Goal: Information Seeking & Learning: Learn about a topic

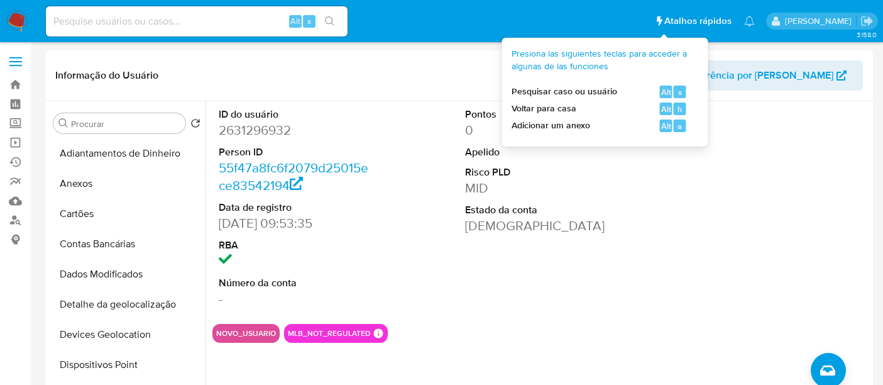
select select "10"
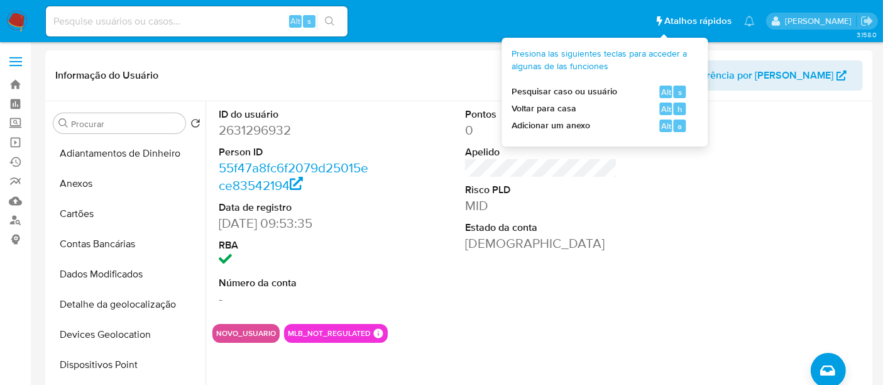
scroll to position [349, 0]
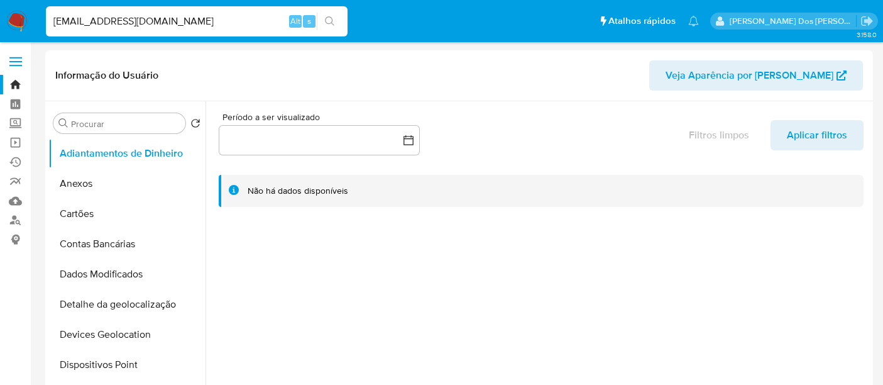
select select "10"
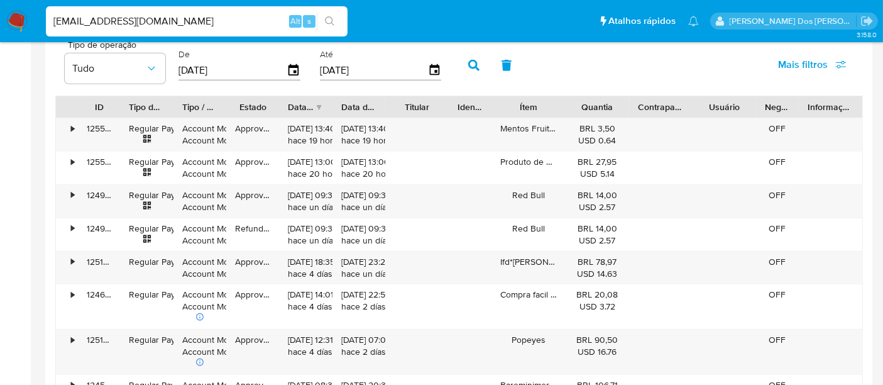
click at [125, 23] on input "[EMAIL_ADDRESS][DOMAIN_NAME]" at bounding box center [197, 21] width 302 height 16
click at [125, 22] on input "[EMAIL_ADDRESS][DOMAIN_NAME]" at bounding box center [197, 21] width 302 height 16
paste input "evYhOihQR6YEu5zq5kAUPMeg"
type input "evYhOihQR6YEu5zq5kAUPMeg"
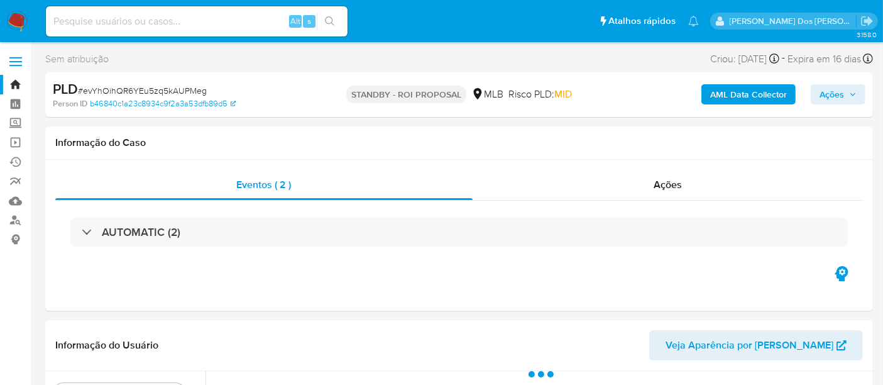
select select "10"
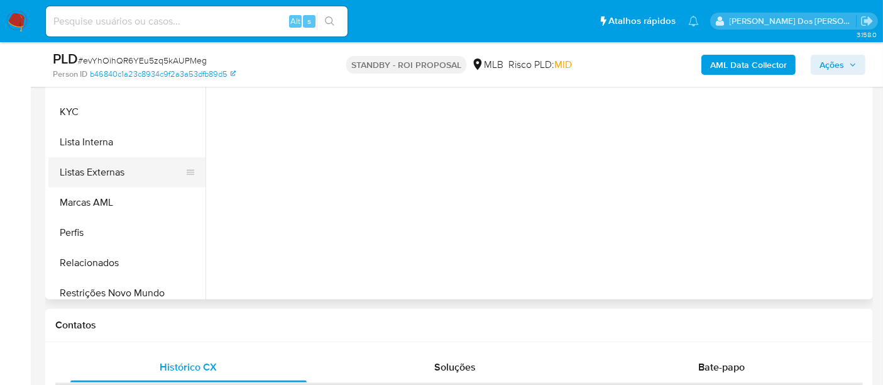
scroll to position [451, 0]
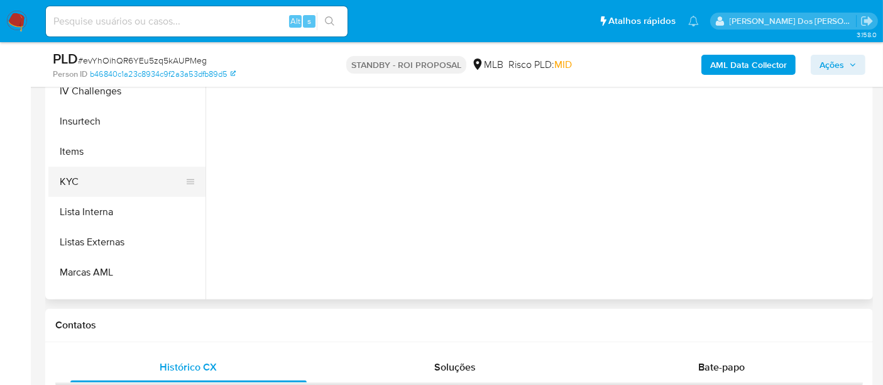
click at [59, 183] on button "KYC" at bounding box center [121, 181] width 147 height 30
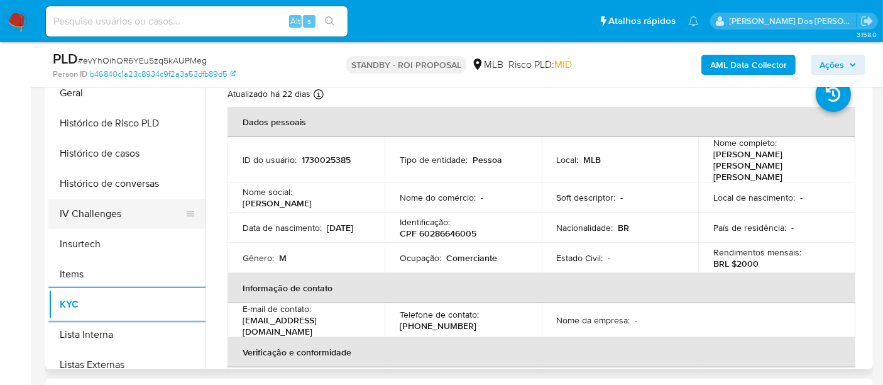
scroll to position [381, 0]
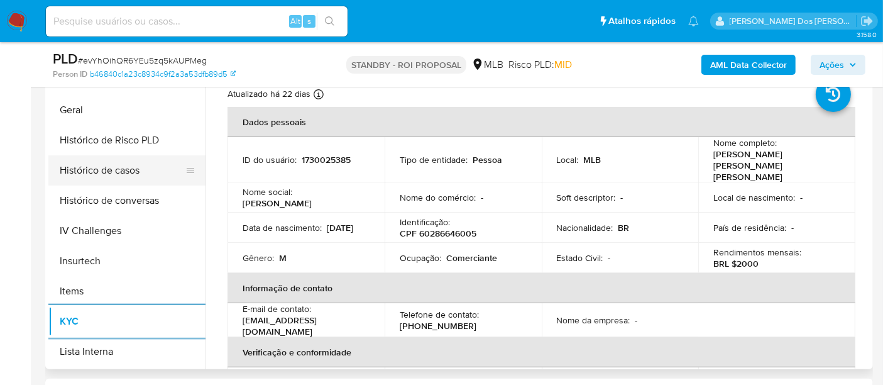
click at [118, 179] on button "Histórico de casos" at bounding box center [121, 170] width 147 height 30
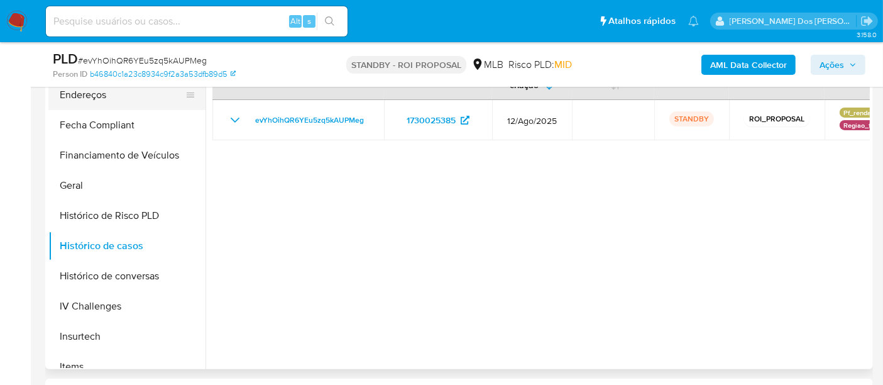
scroll to position [172, 0]
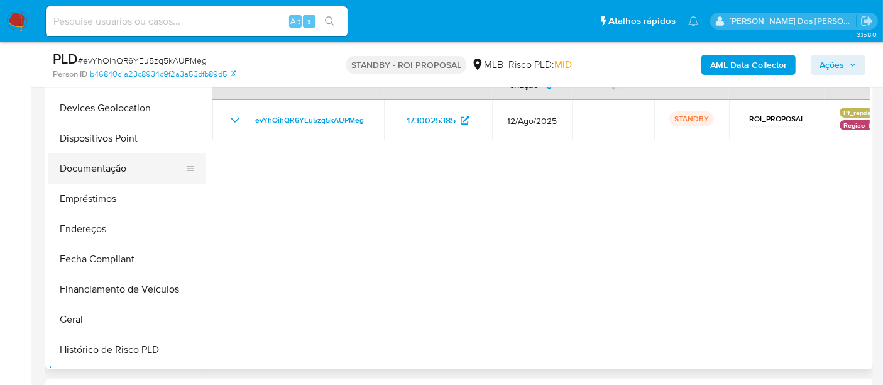
click at [89, 167] on button "Documentação" at bounding box center [121, 168] width 147 height 30
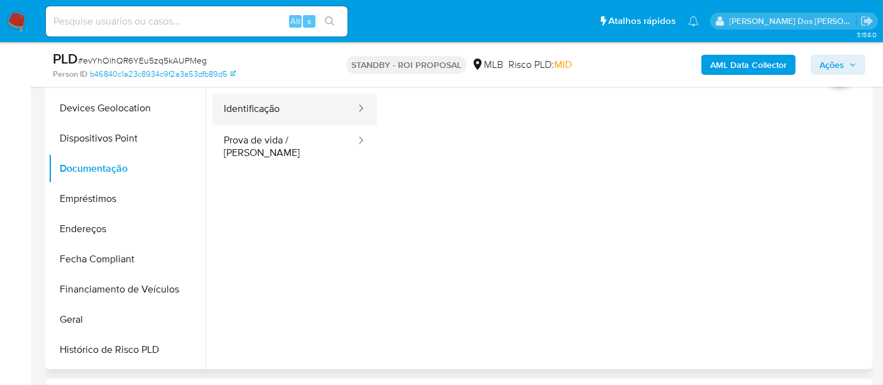
click at [265, 117] on button "Identificação" at bounding box center [284, 109] width 145 height 32
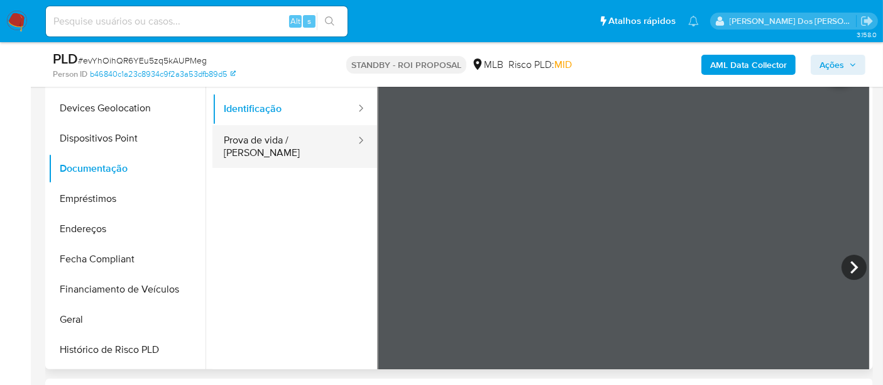
click at [323, 144] on button "Prova de vida / [PERSON_NAME]" at bounding box center [284, 146] width 145 height 43
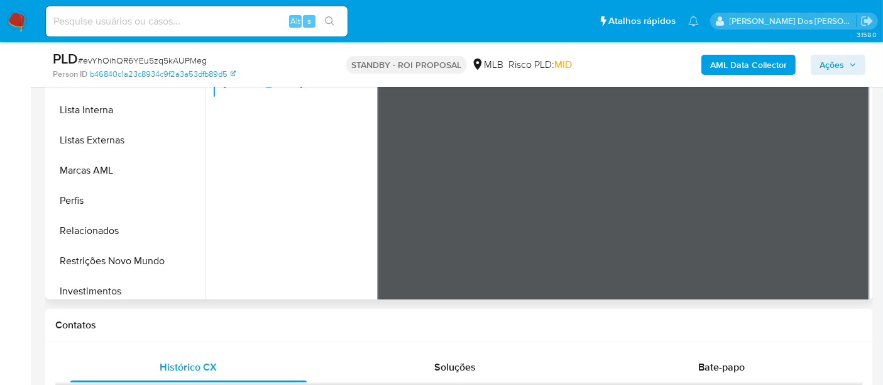
scroll to position [591, 0]
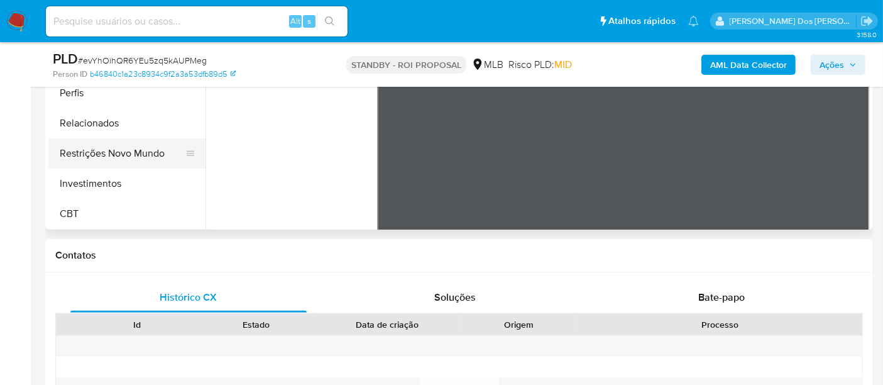
click at [141, 153] on button "Restrições Novo Mundo" at bounding box center [121, 153] width 147 height 30
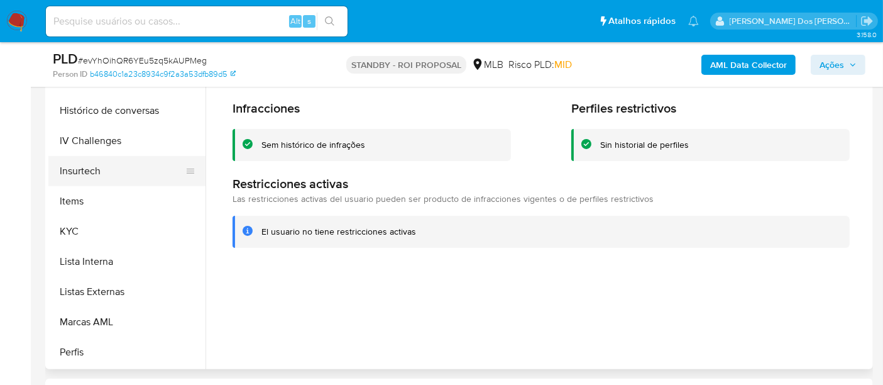
scroll to position [381, 0]
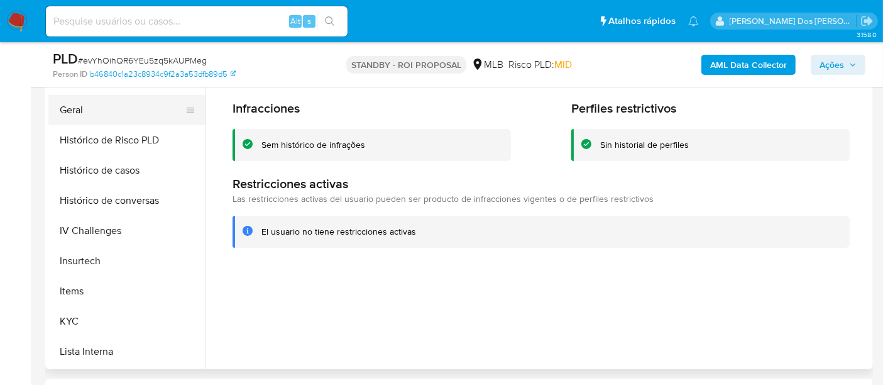
click at [77, 121] on button "Geral" at bounding box center [121, 110] width 147 height 30
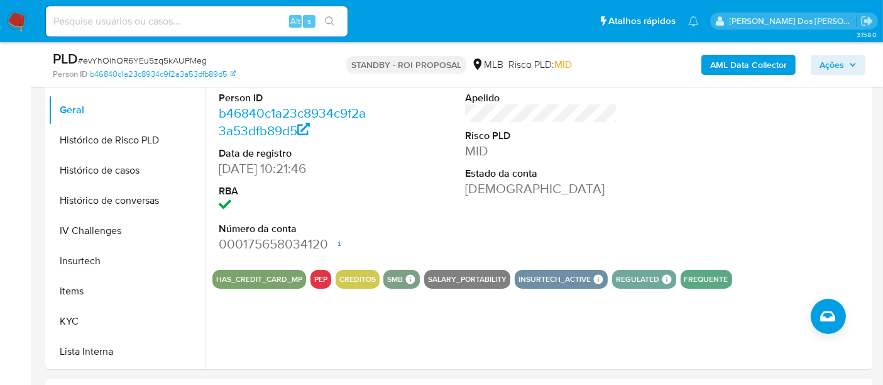
click at [194, 14] on input at bounding box center [197, 21] width 302 height 16
paste input "qMgfSfVhfU6becebAhl3llnk"
type input "qMgfSfVhfU6becebAhl3llnk"
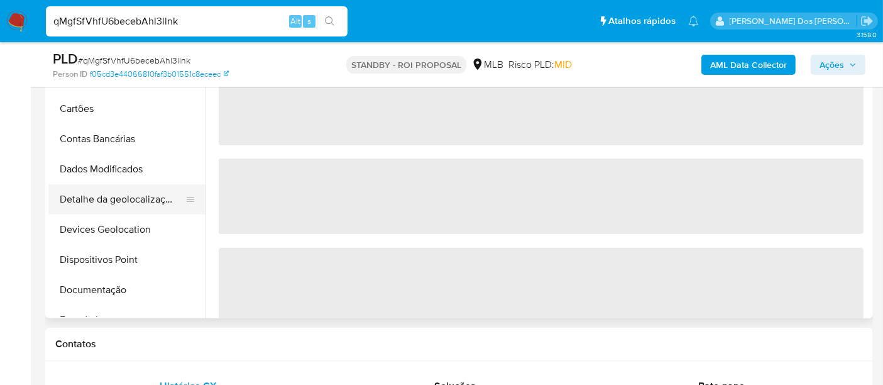
scroll to position [349, 0]
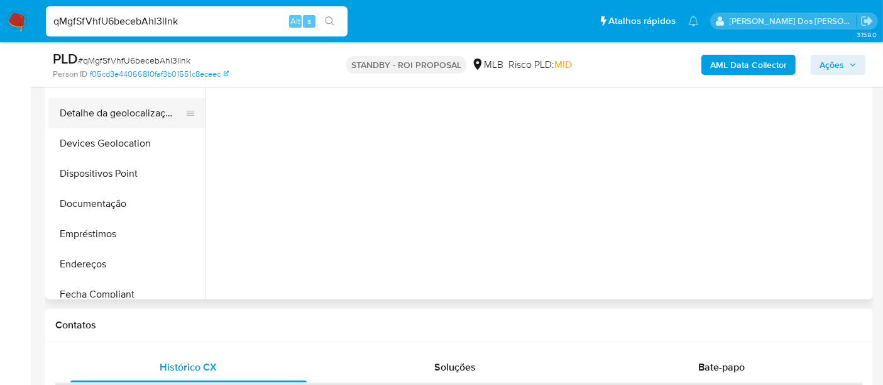
select select "10"
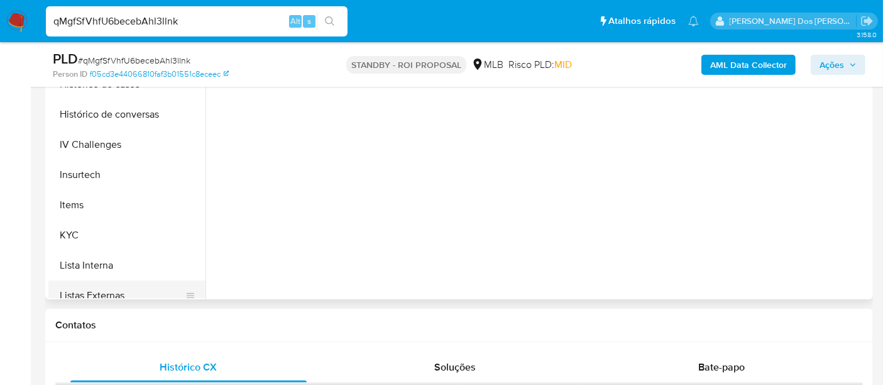
scroll to position [488, 0]
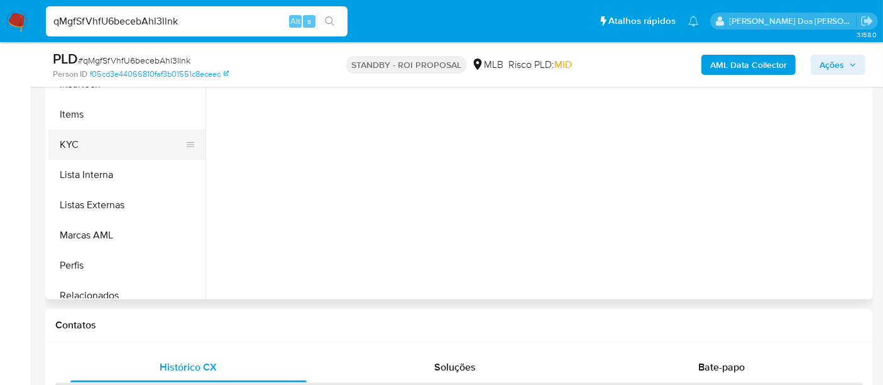
click at [63, 141] on button "KYC" at bounding box center [121, 144] width 147 height 30
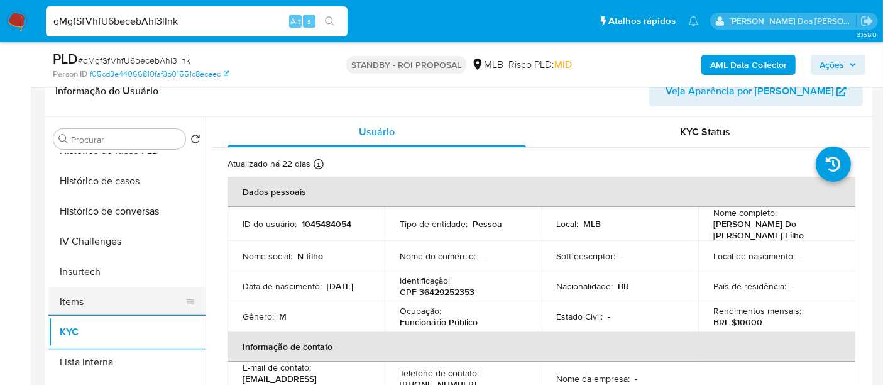
scroll to position [418, 0]
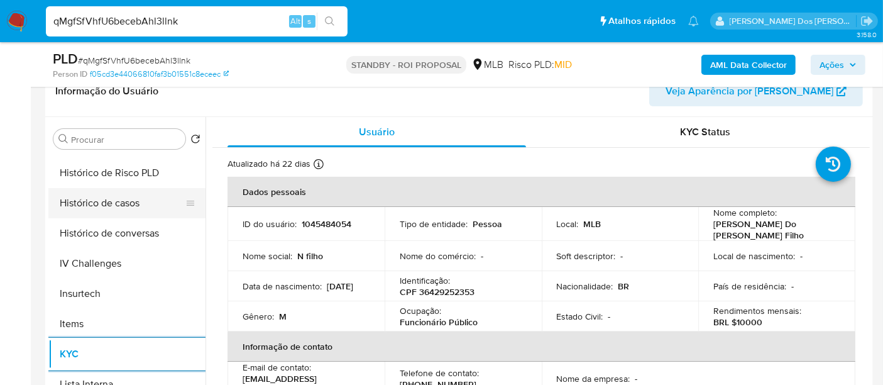
click at [104, 205] on button "Histórico de casos" at bounding box center [121, 203] width 147 height 30
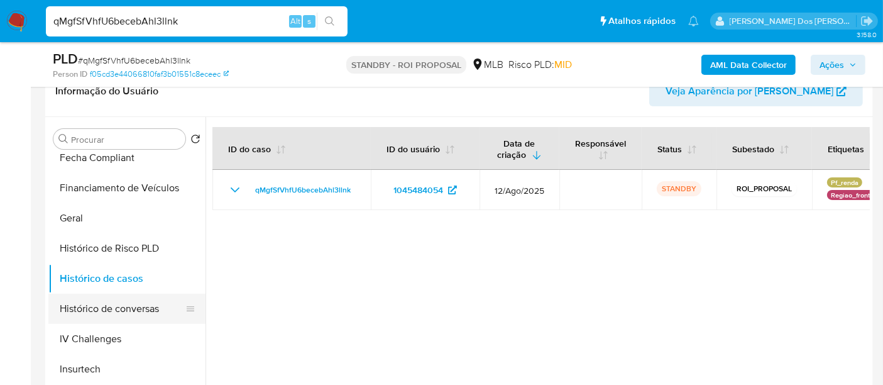
scroll to position [209, 0]
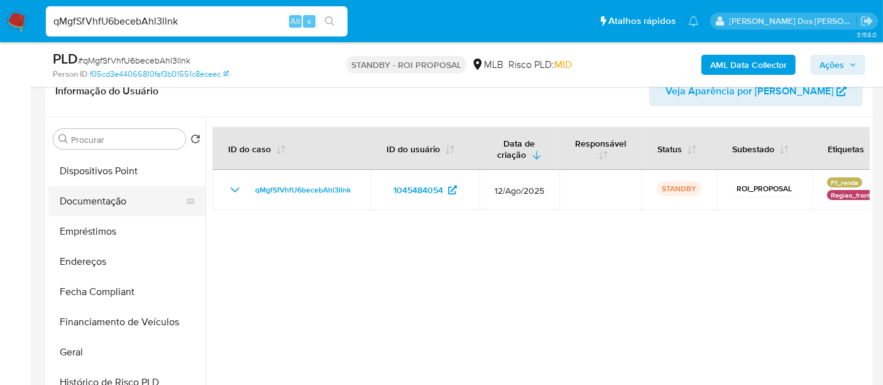
click at [99, 202] on button "Documentação" at bounding box center [121, 201] width 147 height 30
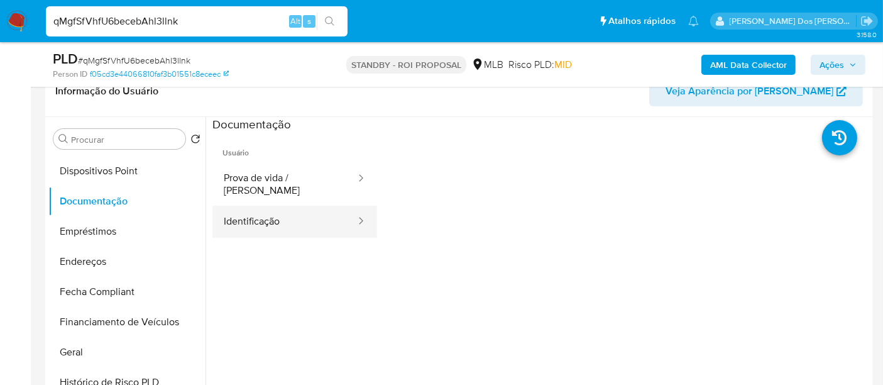
click at [267, 207] on button "Identificação" at bounding box center [284, 221] width 145 height 32
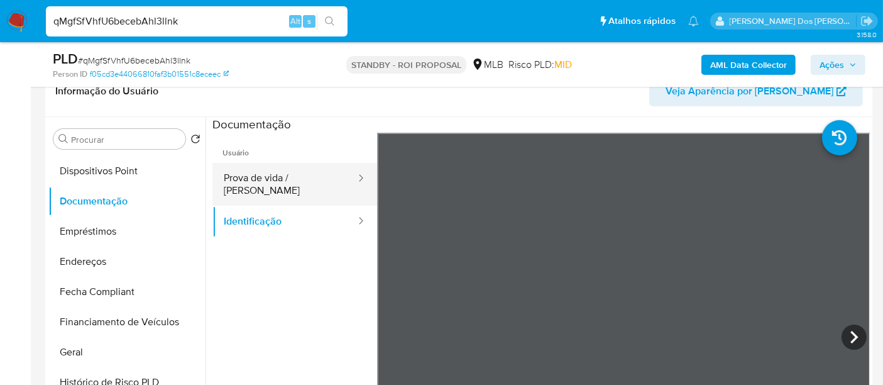
click at [297, 172] on button "Prova de vida / [PERSON_NAME]" at bounding box center [284, 184] width 145 height 43
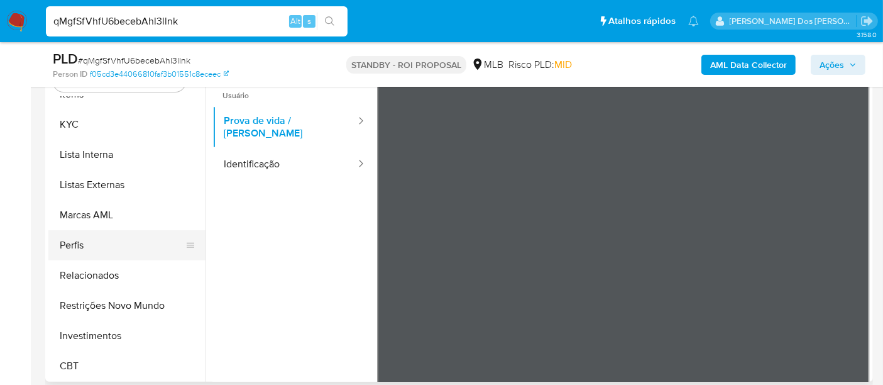
scroll to position [279, 0]
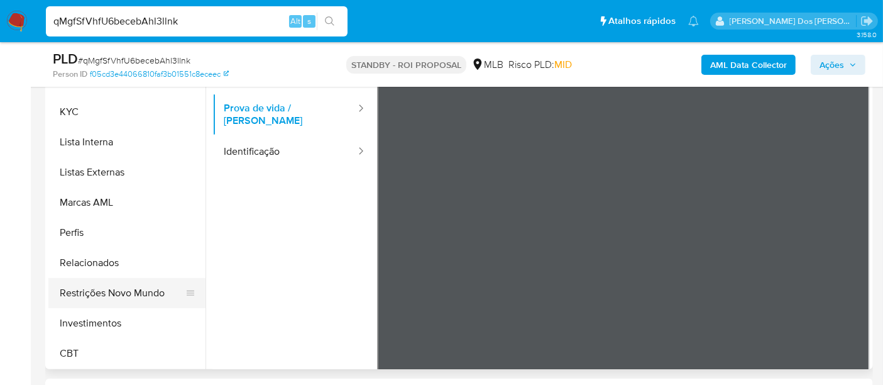
click at [130, 284] on button "Restrições Novo Mundo" at bounding box center [121, 293] width 147 height 30
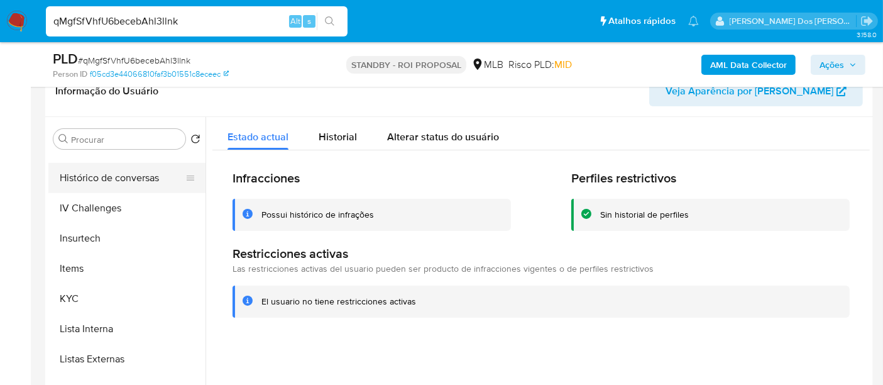
scroll to position [381, 0]
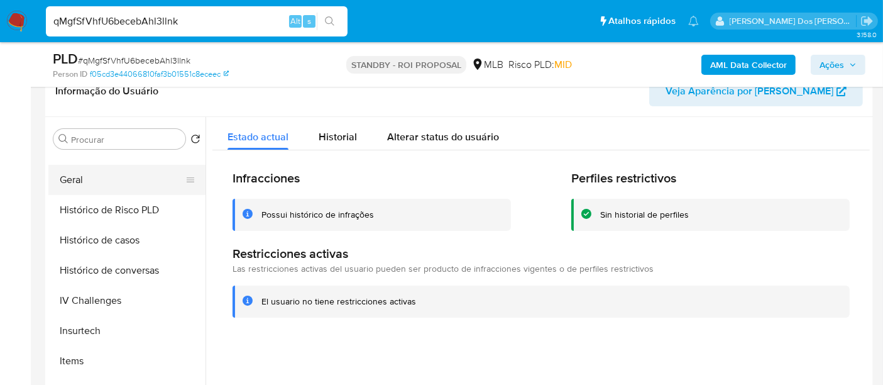
click at [75, 182] on button "Geral" at bounding box center [121, 180] width 147 height 30
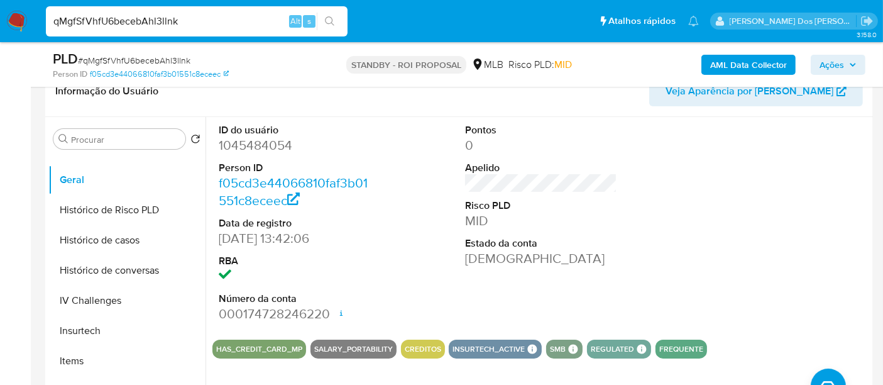
click at [183, 22] on input "qMgfSfVhfU6becebAhl3llnk" at bounding box center [197, 21] width 302 height 16
paste input "uhaiERLPTwKIAQSBdy0g0uDg"
type input "uhaiERLPTwKIAQSBdy0g0uDg"
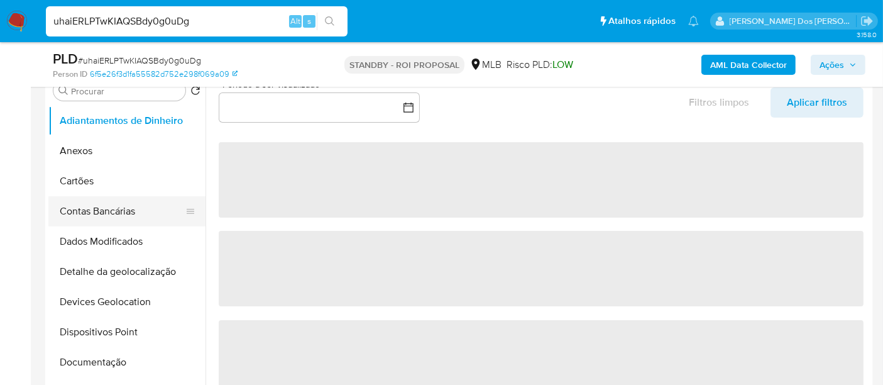
select select "10"
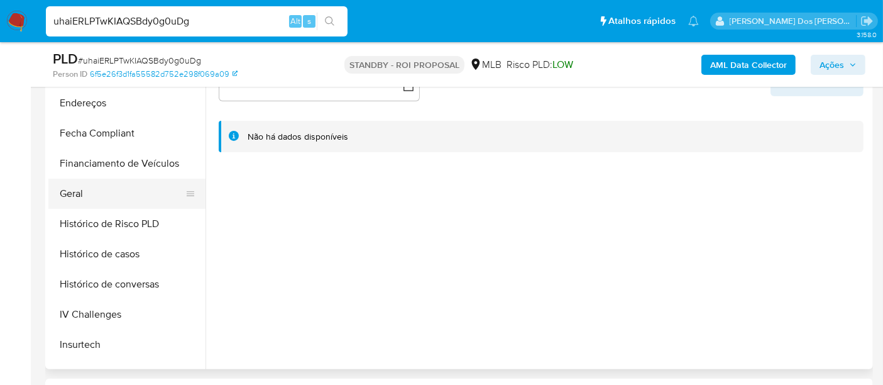
scroll to position [418, 0]
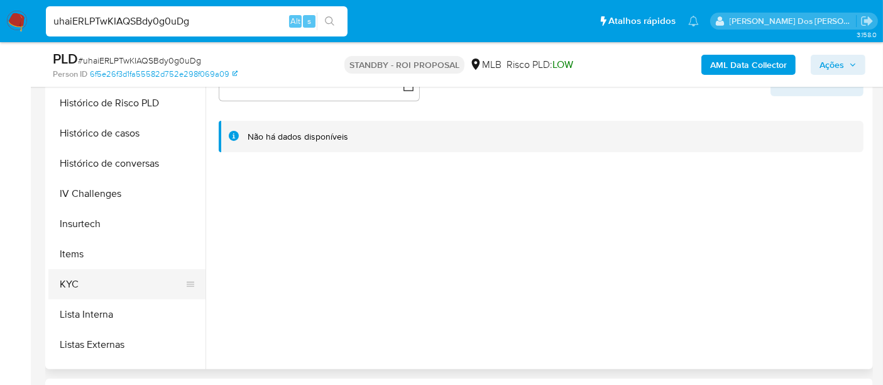
click at [69, 277] on button "KYC" at bounding box center [121, 284] width 147 height 30
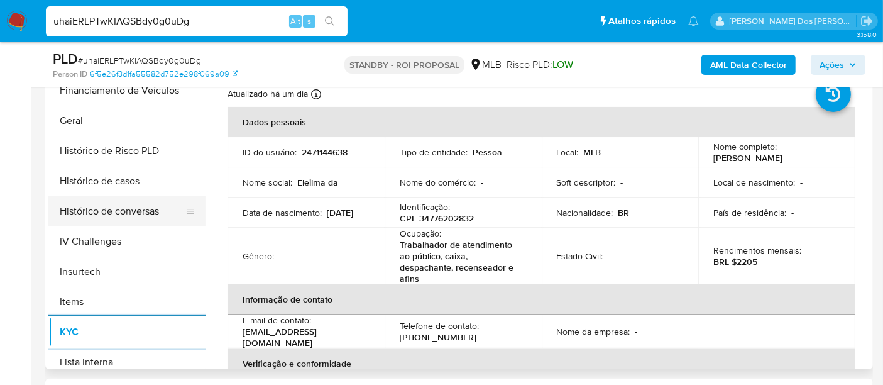
scroll to position [349, 0]
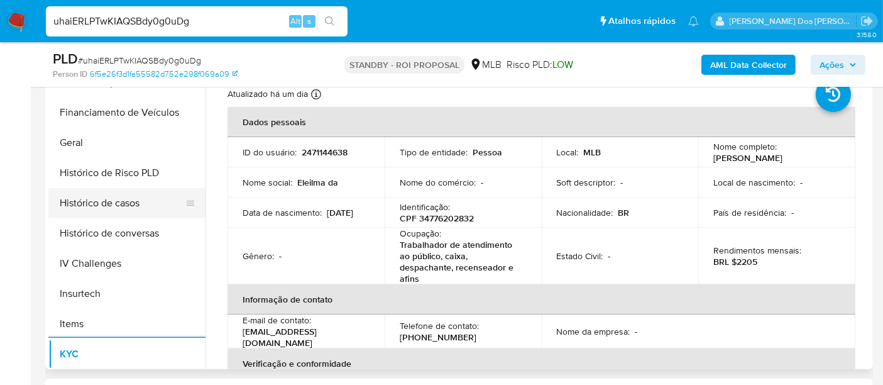
click at [124, 201] on button "Histórico de casos" at bounding box center [121, 203] width 147 height 30
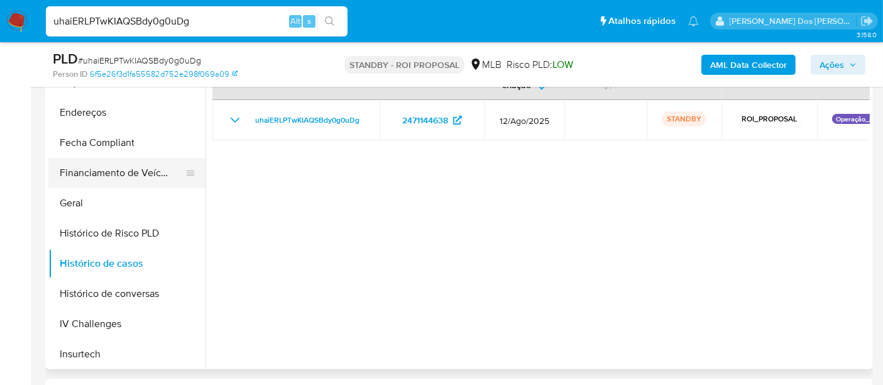
scroll to position [209, 0]
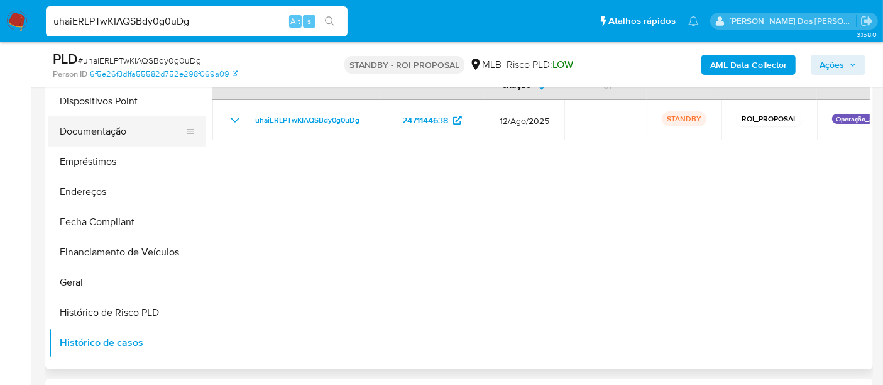
click at [105, 135] on button "Documentação" at bounding box center [121, 131] width 147 height 30
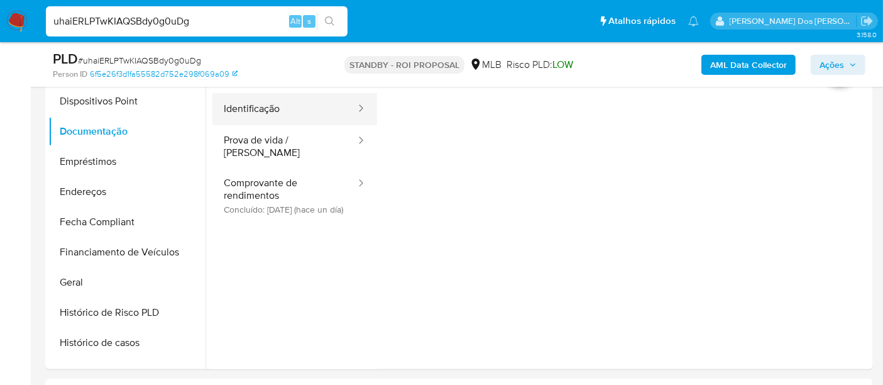
click at [248, 113] on button "Identificação" at bounding box center [284, 109] width 145 height 32
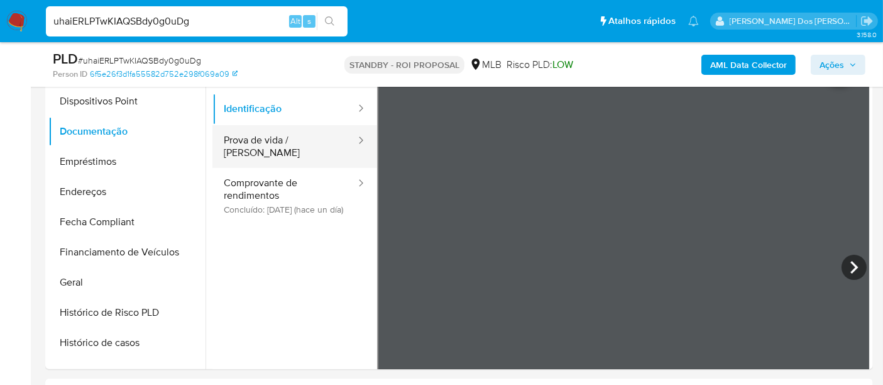
drag, startPoint x: 310, startPoint y: 145, endPoint x: 351, endPoint y: 155, distance: 42.2
click at [310, 144] on button "Prova de vida / [PERSON_NAME]" at bounding box center [284, 146] width 145 height 43
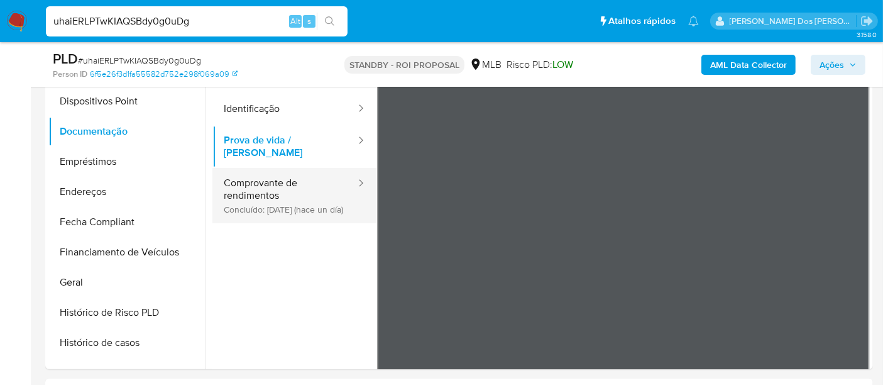
drag, startPoint x: 266, startPoint y: 190, endPoint x: 336, endPoint y: 197, distance: 70.1
click at [268, 190] on button "Comprovante de rendimentos Concluído: [DATE] (hace un día)" at bounding box center [284, 195] width 145 height 55
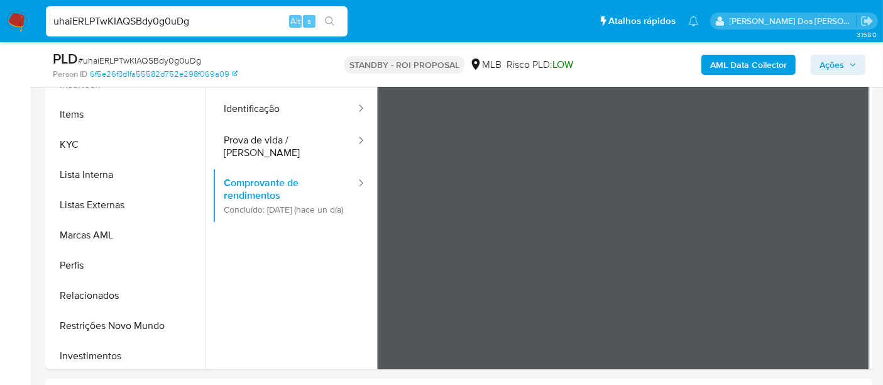
scroll to position [591, 0]
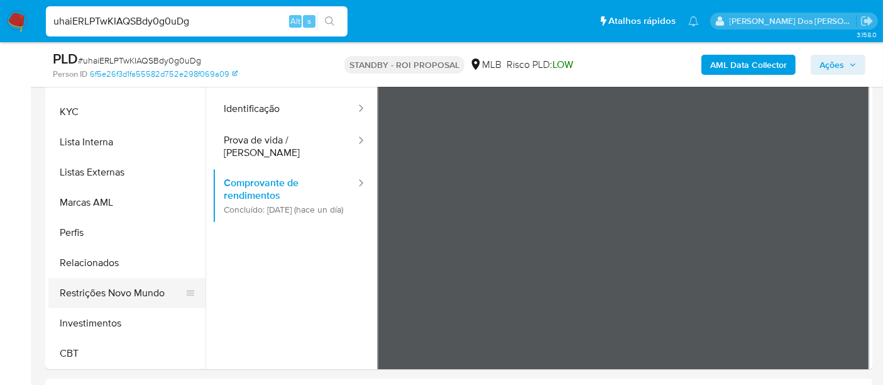
click at [139, 293] on button "Restrições Novo Mundo" at bounding box center [121, 293] width 147 height 30
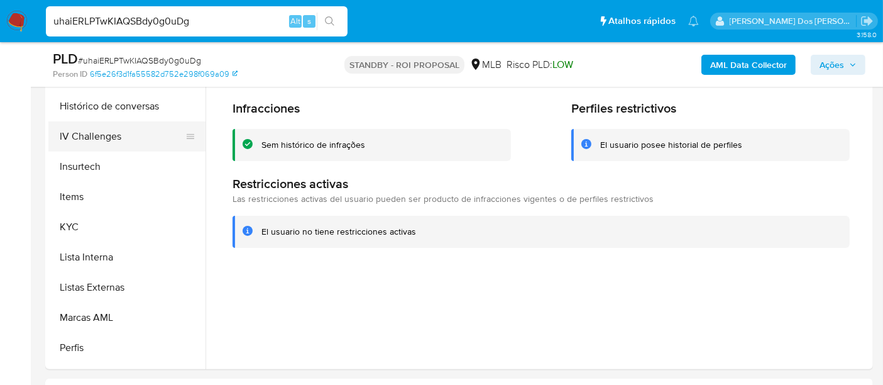
scroll to position [312, 0]
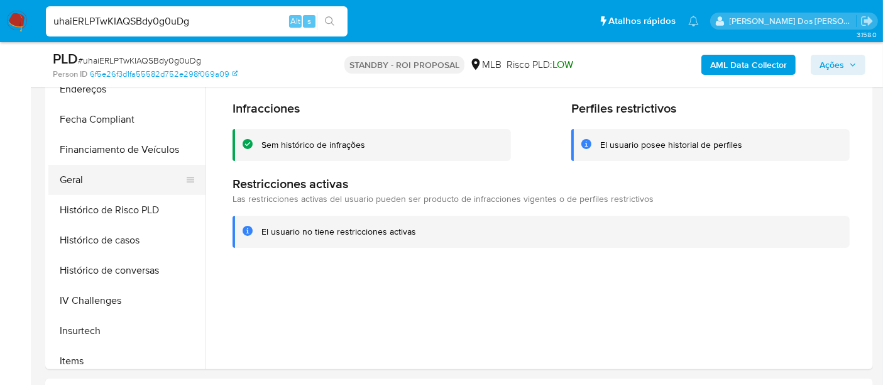
click at [86, 183] on button "Geral" at bounding box center [121, 180] width 147 height 30
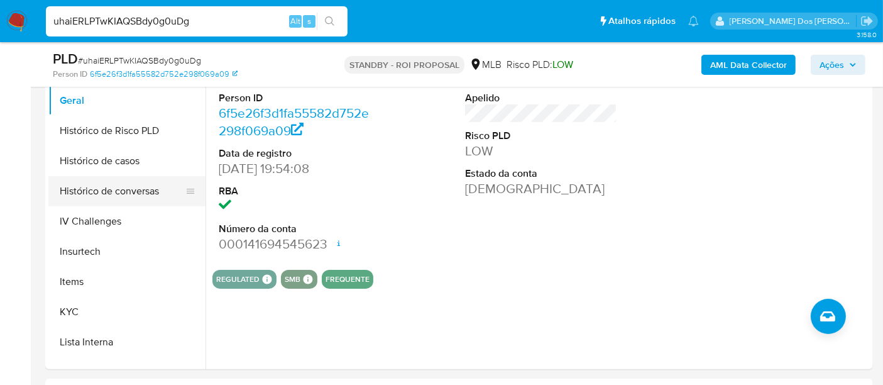
scroll to position [451, 0]
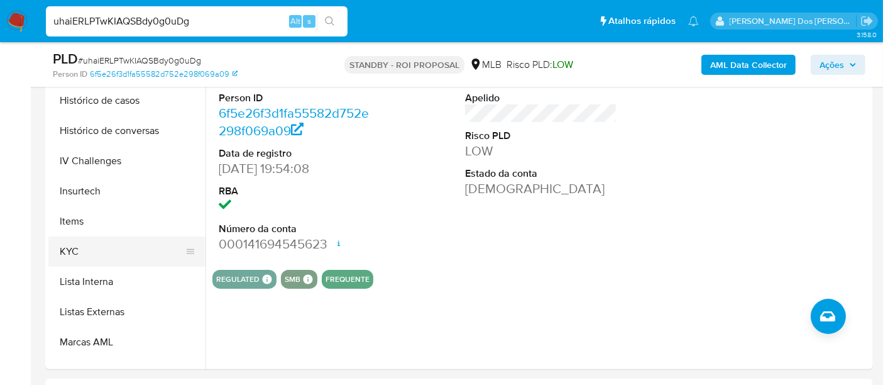
click at [70, 254] on button "KYC" at bounding box center [121, 251] width 147 height 30
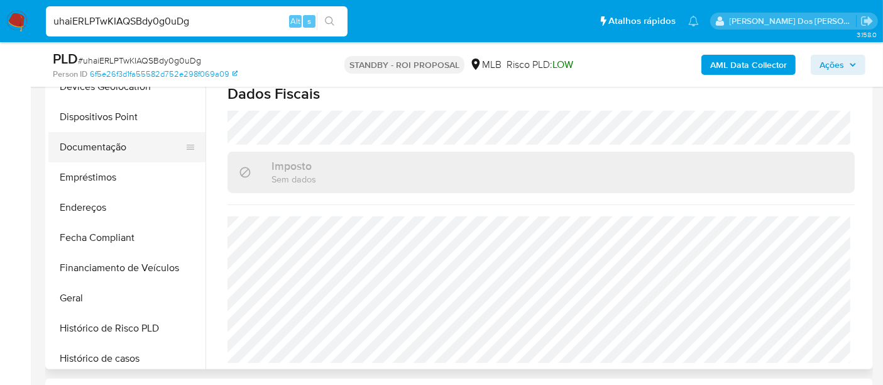
scroll to position [172, 0]
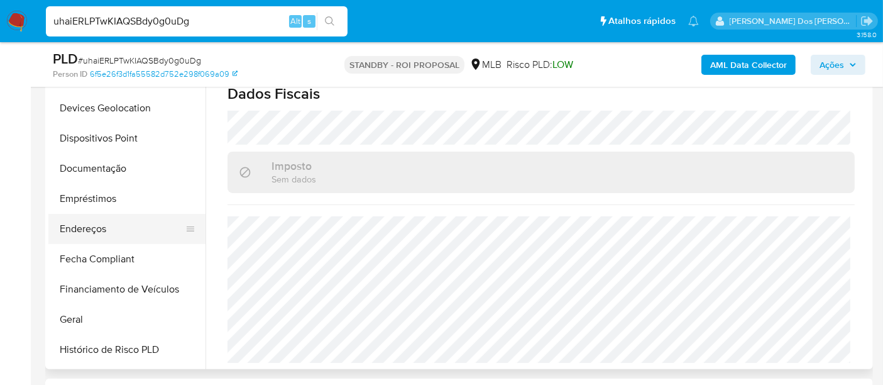
click at [94, 225] on button "Endereços" at bounding box center [121, 229] width 147 height 30
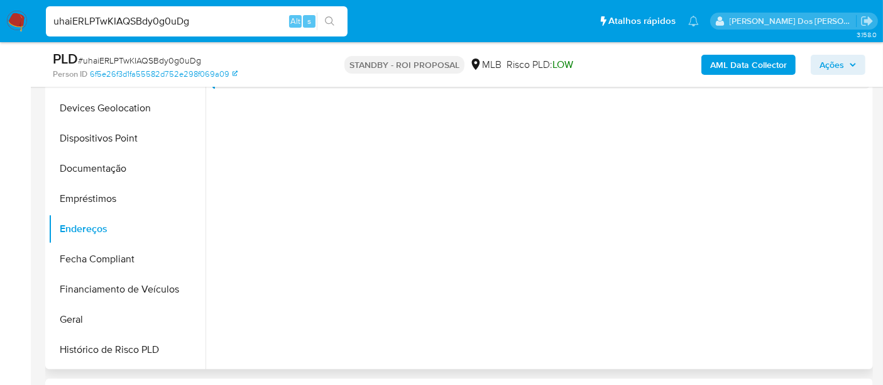
scroll to position [209, 0]
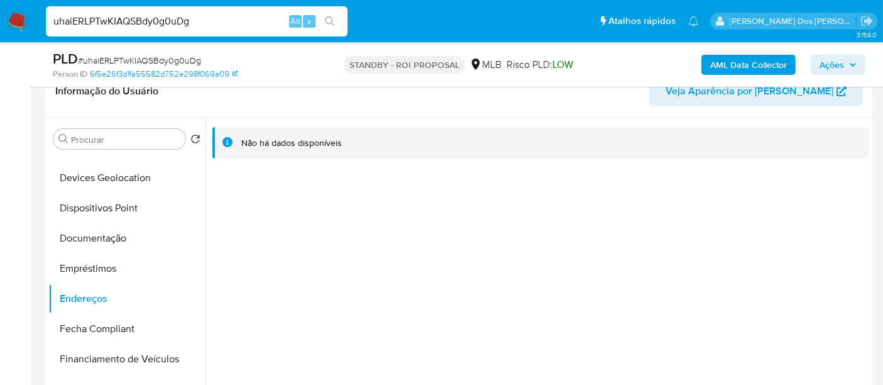
click at [188, 25] on input "uhaiERLPTwKIAQSBdy0g0uDg" at bounding box center [197, 21] width 302 height 16
paste input "kFa1fjcVWJeI5SmV3rIcA8BJ"
type input "kFa1fjcVWJeI5SmV3rIcA8BJ"
click at [212, 18] on input "kFa1fjcVWJeI5SmV3rIcA8BJ" at bounding box center [197, 21] width 302 height 16
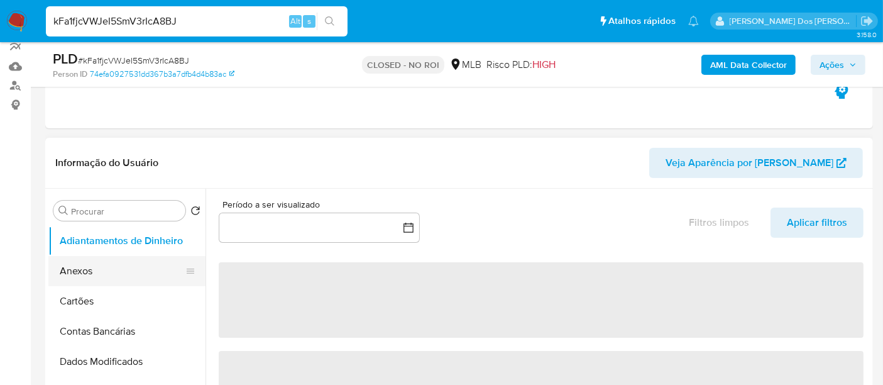
select select "10"
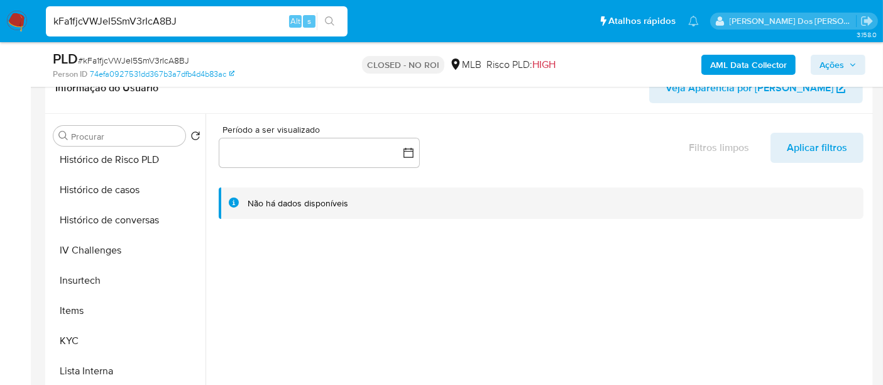
scroll to position [349, 0]
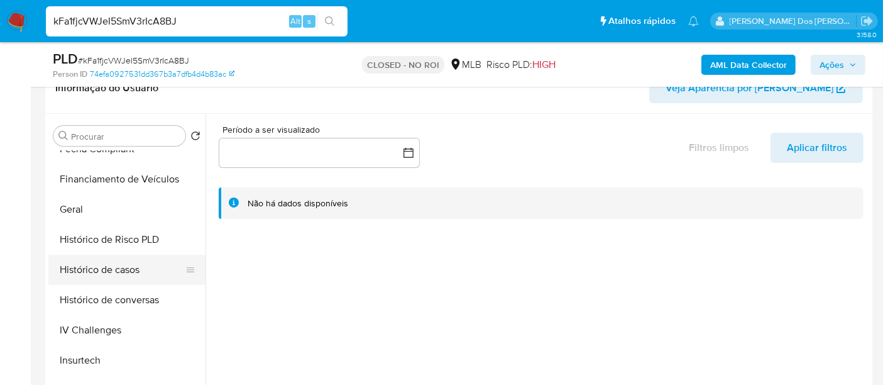
click at [123, 270] on button "Histórico de casos" at bounding box center [121, 269] width 147 height 30
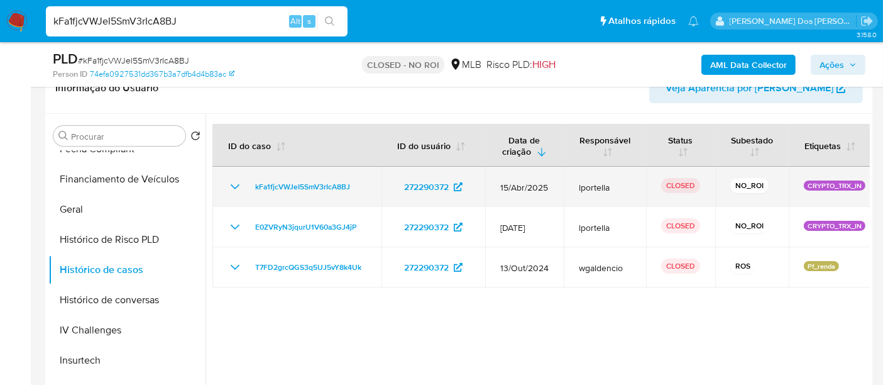
click at [231, 191] on icon "Mostrar/Ocultar" at bounding box center [234, 186] width 15 height 15
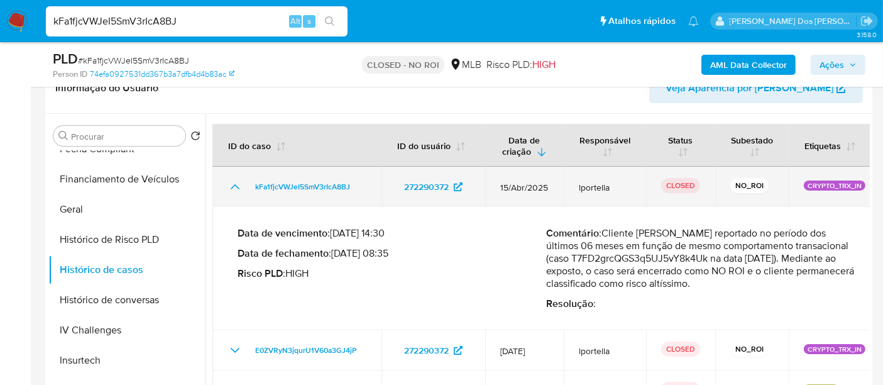
click at [231, 191] on icon "Mostrar/Ocultar" at bounding box center [234, 186] width 15 height 15
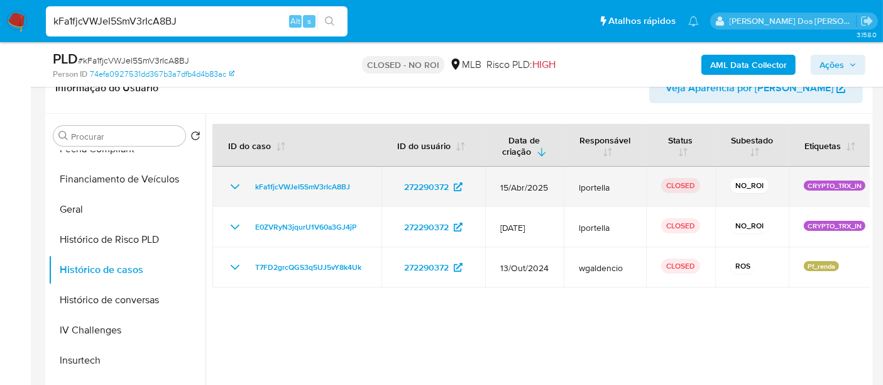
click at [232, 182] on icon "Mostrar/Ocultar" at bounding box center [234, 186] width 15 height 15
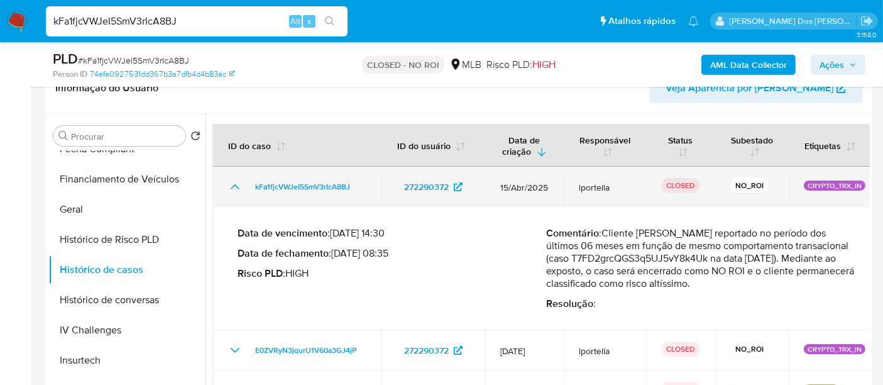
click at [232, 182] on icon "Mostrar/Ocultar" at bounding box center [234, 186] width 15 height 15
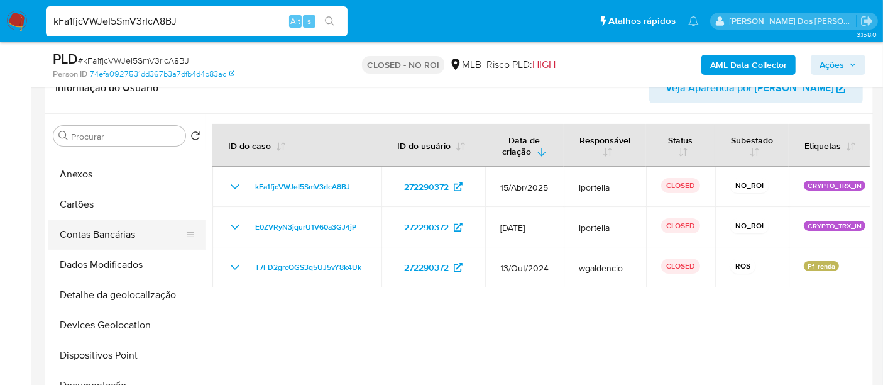
scroll to position [0, 0]
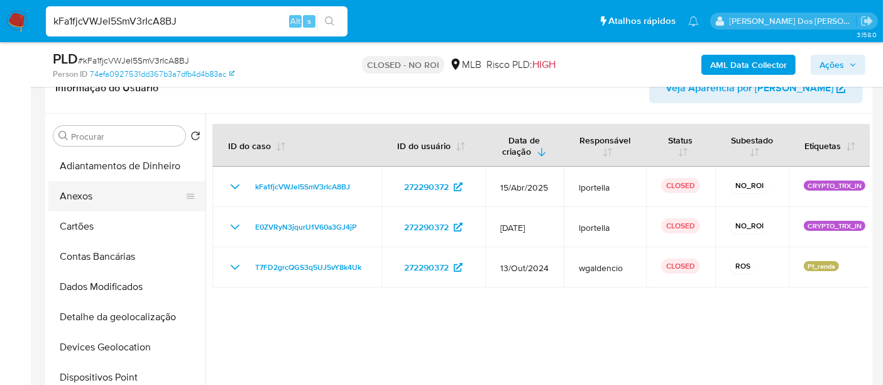
click at [77, 189] on button "Anexos" at bounding box center [121, 196] width 147 height 30
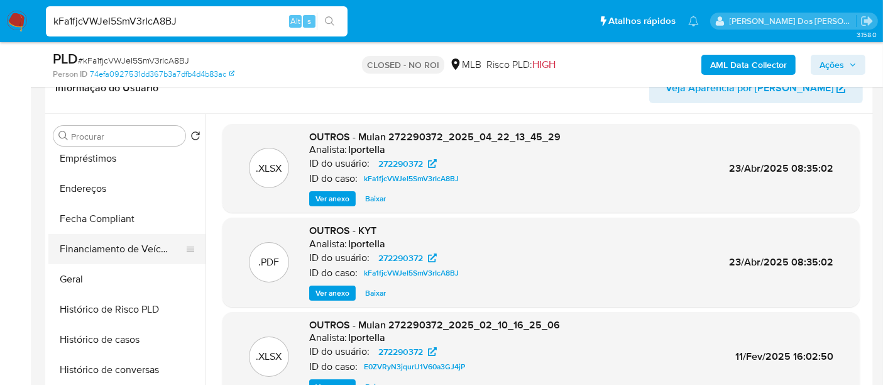
scroll to position [349, 0]
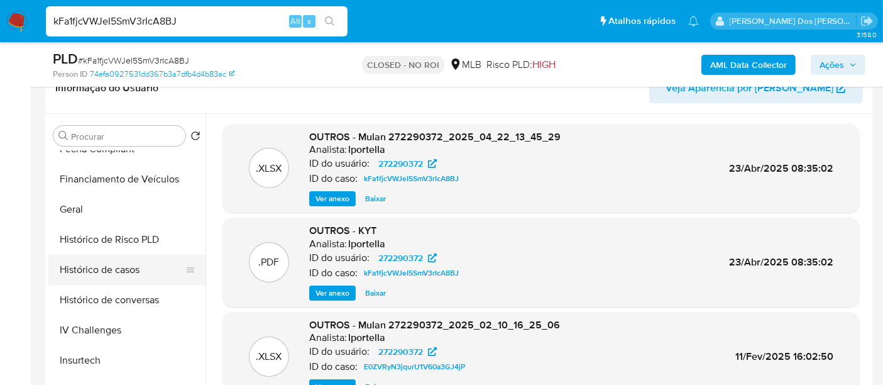
click at [109, 262] on button "Histórico de casos" at bounding box center [121, 269] width 147 height 30
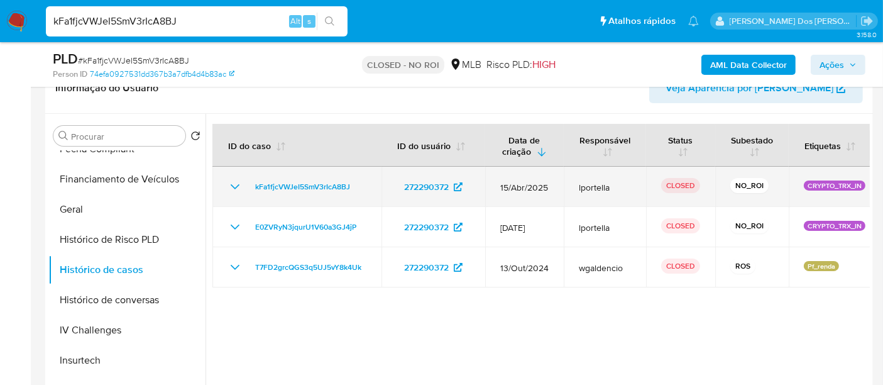
click at [232, 182] on icon "Mostrar/Ocultar" at bounding box center [234, 186] width 15 height 15
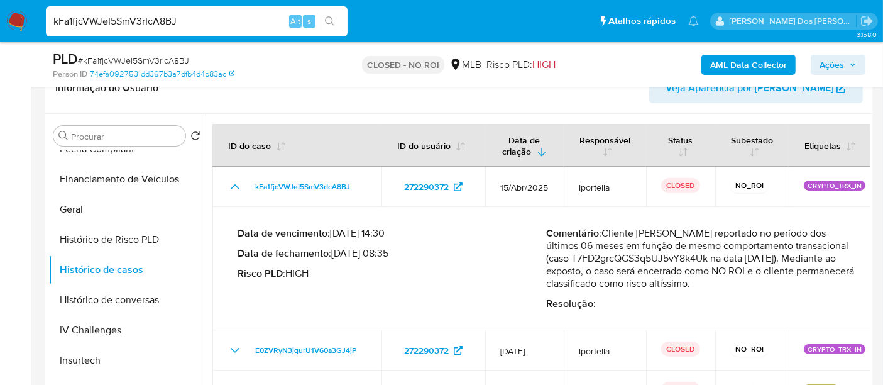
drag, startPoint x: 758, startPoint y: 288, endPoint x: 608, endPoint y: 234, distance: 159.0
click at [608, 234] on p "Comentário : Cliente [PERSON_NAME] reportado no período dos últimos 06 meses em…" at bounding box center [701, 258] width 309 height 63
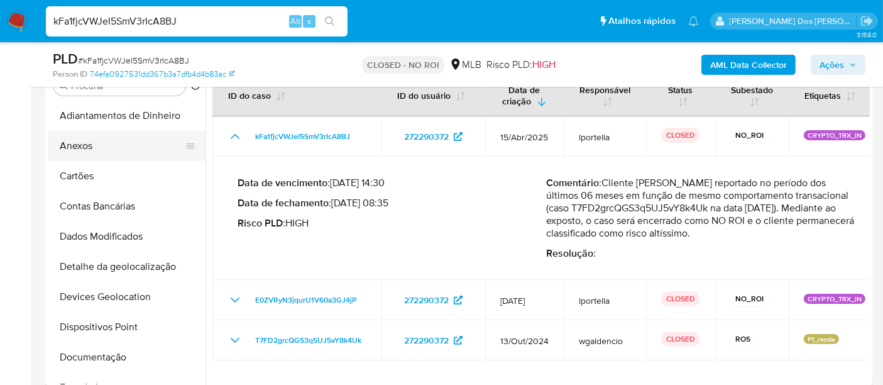
scroll to position [209, 0]
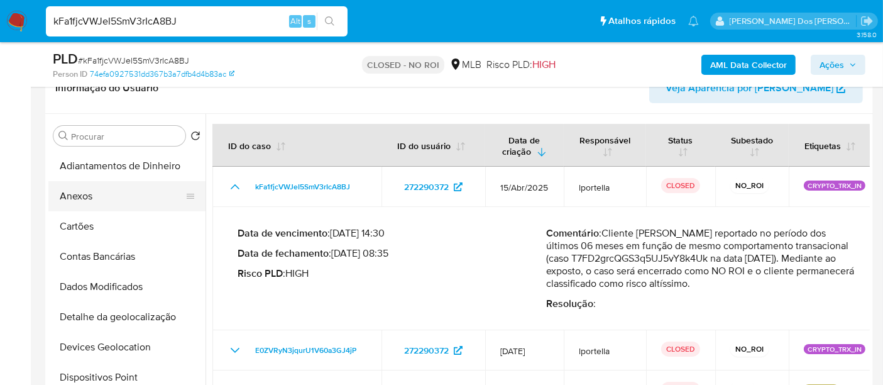
click at [70, 197] on button "Anexos" at bounding box center [121, 196] width 147 height 30
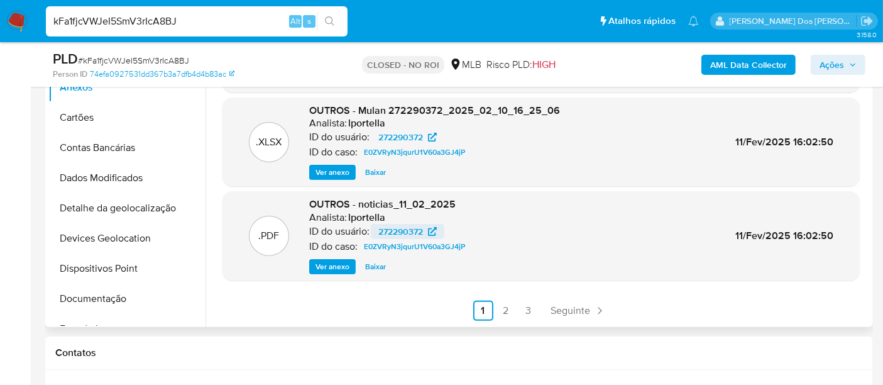
scroll to position [349, 0]
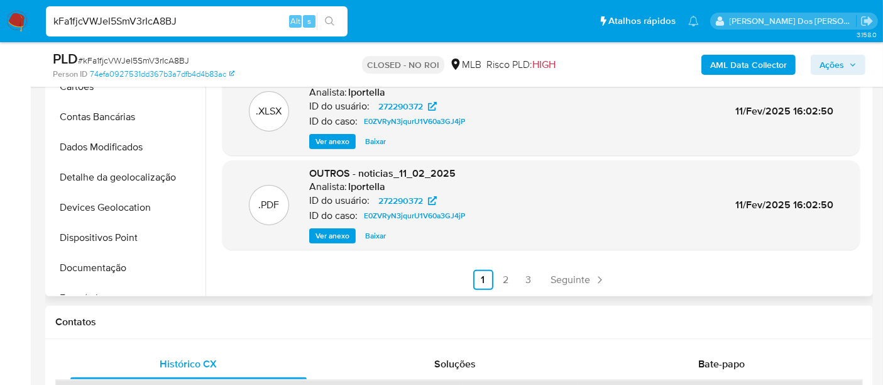
click at [498, 278] on link "2" at bounding box center [506, 280] width 20 height 20
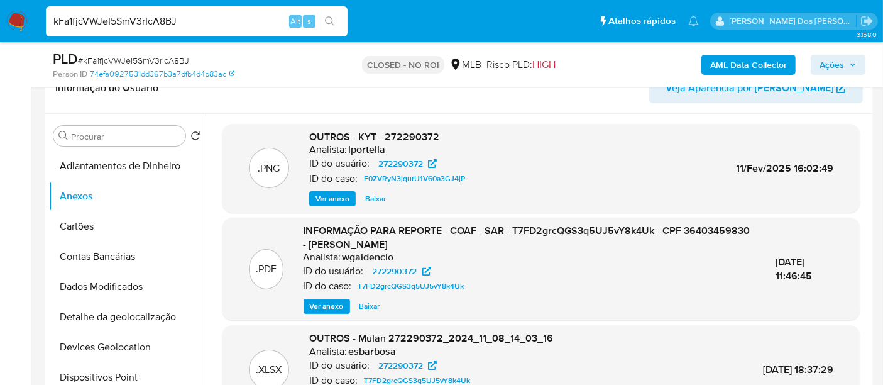
scroll to position [70, 0]
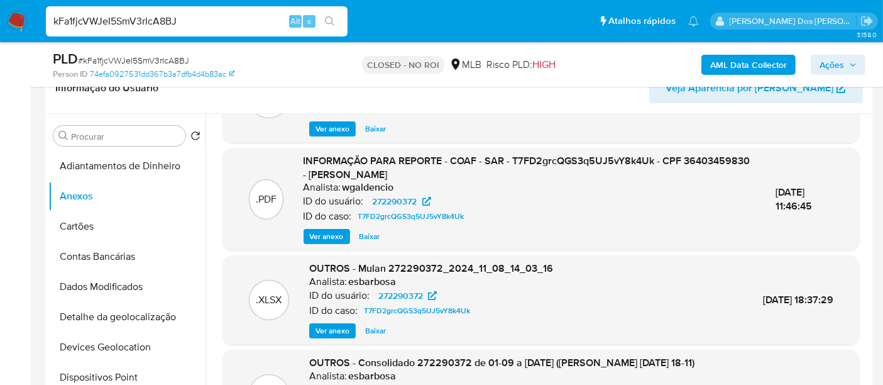
click at [310, 237] on span "Ver anexo" at bounding box center [327, 236] width 34 height 13
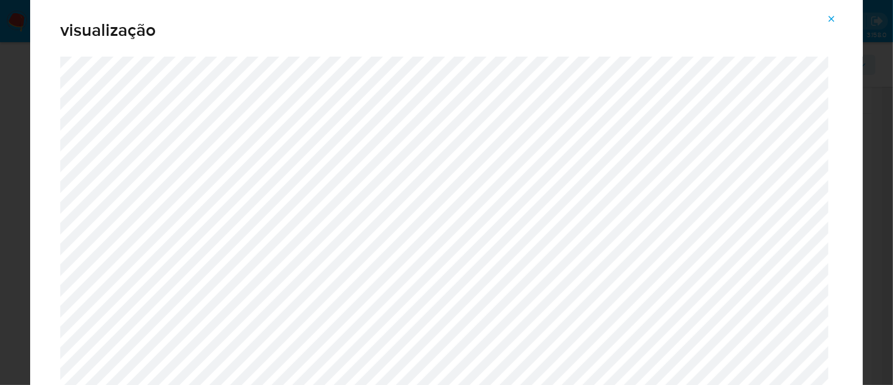
click at [831, 18] on icon "Attachment preview" at bounding box center [832, 19] width 10 height 10
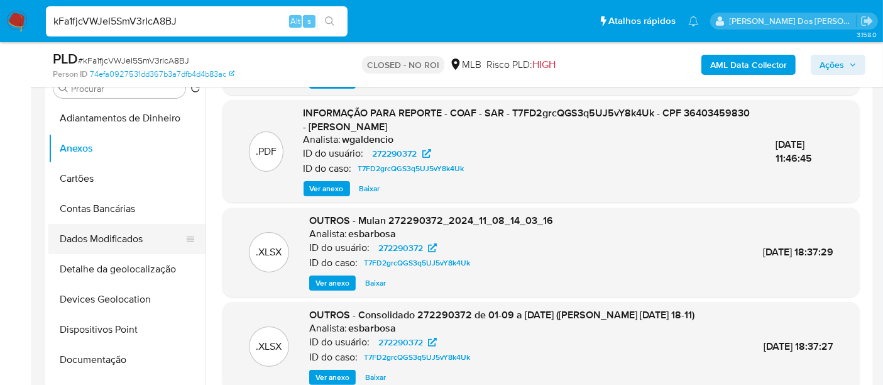
scroll to position [279, 0]
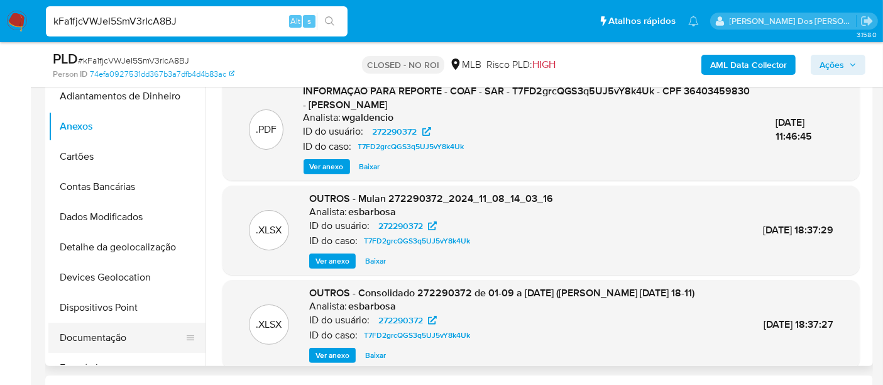
click at [86, 335] on button "Documentação" at bounding box center [121, 337] width 147 height 30
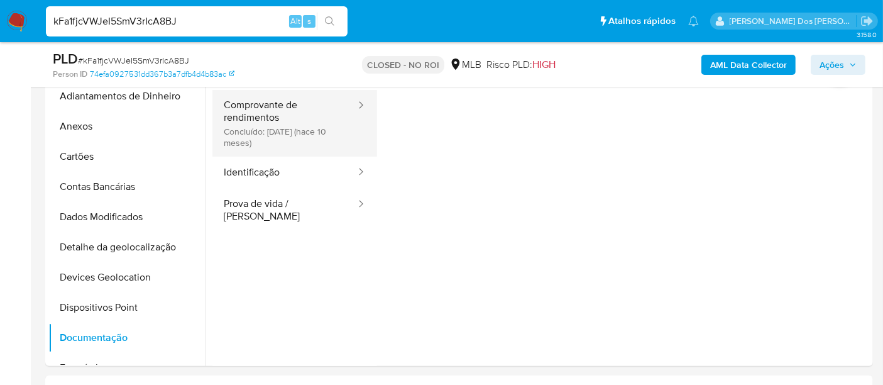
click at [259, 122] on button "Comprovante de rendimentos Concluído: [DATE] (hace 10 meses)" at bounding box center [284, 123] width 145 height 67
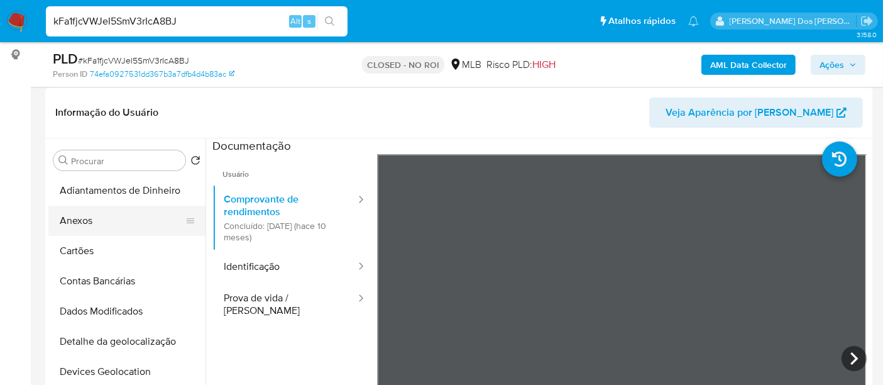
scroll to position [139, 0]
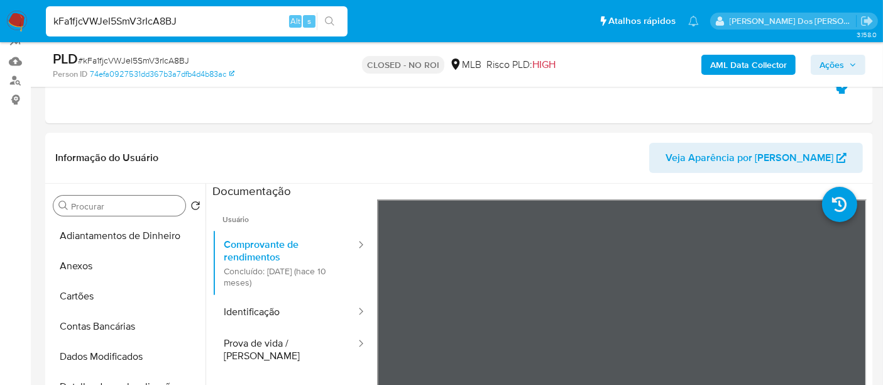
drag, startPoint x: 77, startPoint y: 270, endPoint x: 139, endPoint y: 208, distance: 88.0
click at [77, 269] on button "Anexos" at bounding box center [126, 266] width 157 height 30
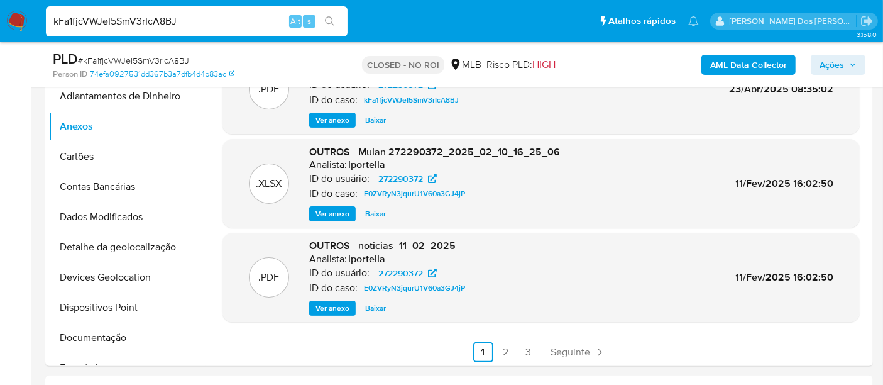
scroll to position [106, 0]
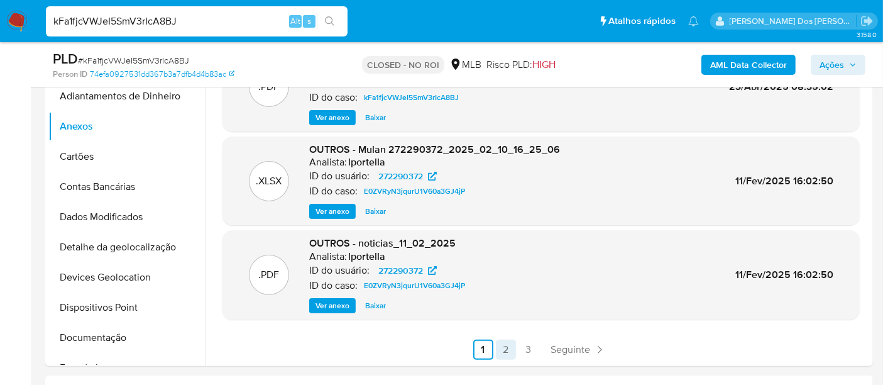
click at [503, 351] on link "2" at bounding box center [506, 349] width 20 height 20
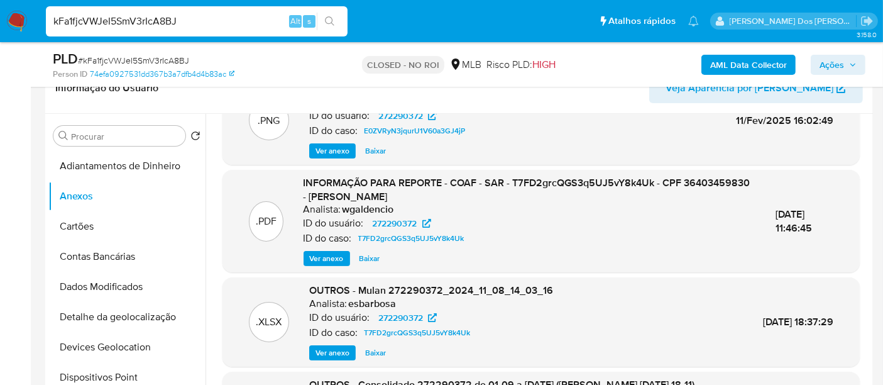
scroll to position [70, 0]
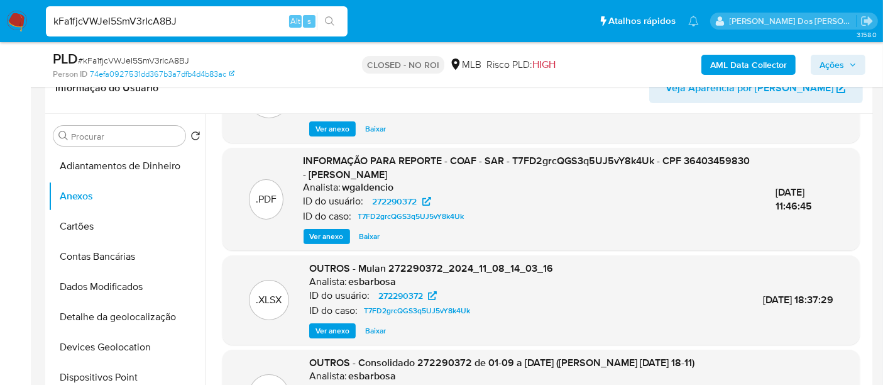
click at [327, 237] on span "Ver anexo" at bounding box center [327, 236] width 34 height 13
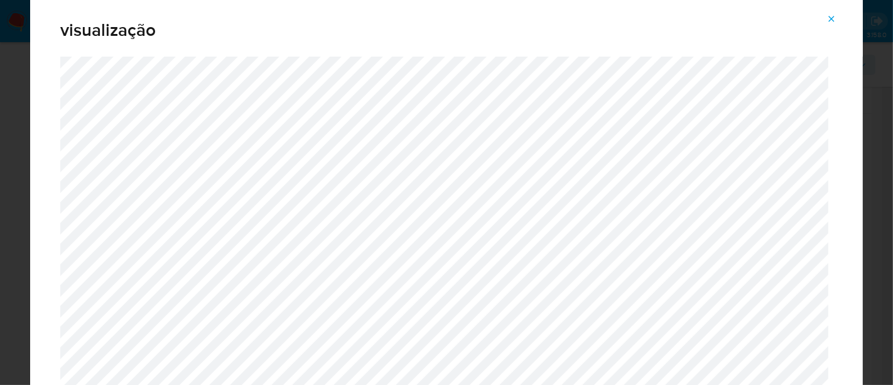
click at [832, 22] on icon "Attachment preview" at bounding box center [832, 19] width 10 height 10
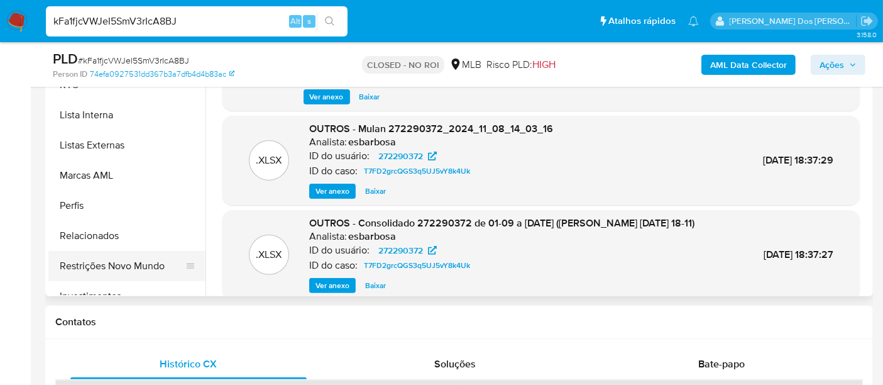
scroll to position [558, 0]
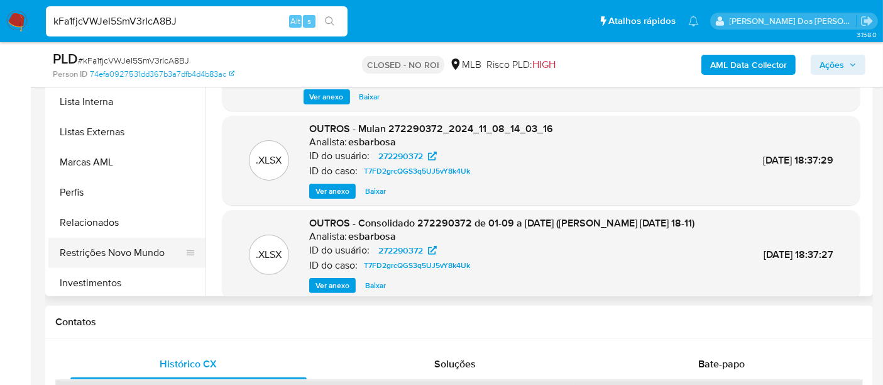
click at [111, 254] on button "Restrições Novo Mundo" at bounding box center [121, 252] width 147 height 30
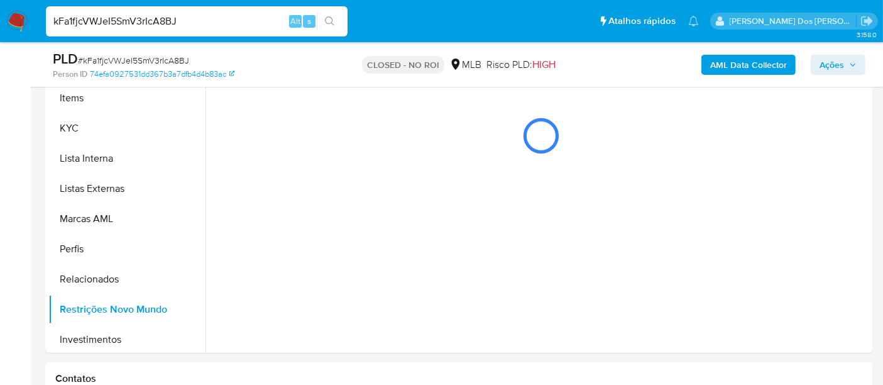
scroll to position [279, 0]
